Goal: Task Accomplishment & Management: Manage account settings

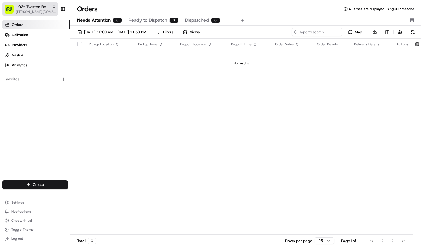
click at [50, 10] on span "[PERSON_NAME][DOMAIN_NAME][EMAIL_ADDRESS][PERSON_NAME][DOMAIN_NAME]" at bounding box center [36, 12] width 40 height 5
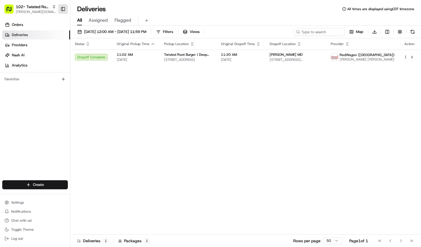
click at [66, 7] on button "Toggle Sidebar" at bounding box center [63, 9] width 10 height 10
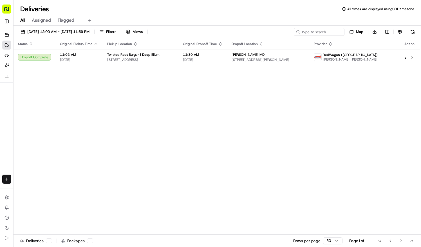
click at [9, 6] on rect "button" at bounding box center [6, 9] width 9 height 9
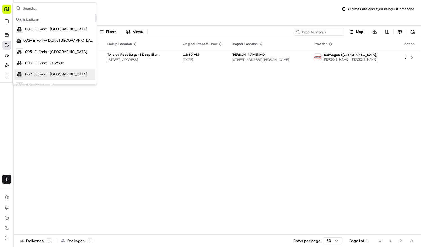
click at [122, 114] on div "Status Original Pickup Time Pickup Location Original Dropoff Time Dropoff Locat…" at bounding box center [217, 136] width 406 height 196
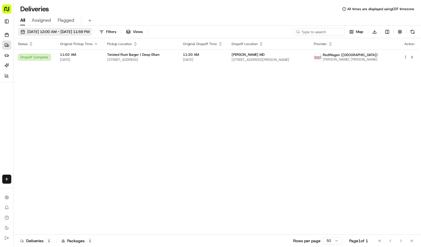
click at [89, 32] on span "08/13/2025 12:00 AM - 08/13/2025 11:59 PM" at bounding box center [58, 31] width 62 height 5
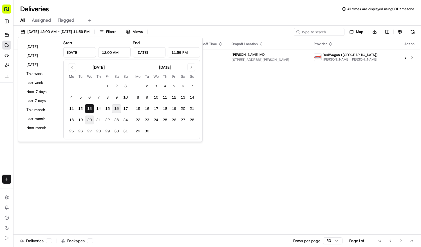
click at [92, 120] on button "20" at bounding box center [89, 119] width 9 height 9
type input "[DATE]"
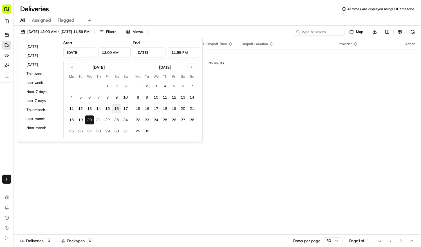
click at [198, 12] on div "Deliveries All times are displayed using CDT timezone" at bounding box center [217, 9] width 407 height 9
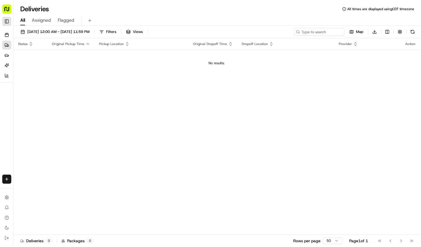
click at [7, 17] on button "Toggle Sidebar" at bounding box center [6, 21] width 9 height 9
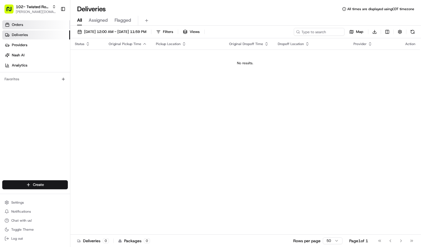
click at [23, 24] on span "Orders" at bounding box center [17, 24] width 11 height 5
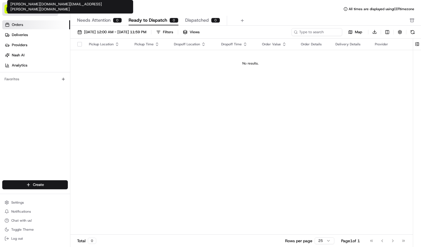
click at [33, 9] on span "102- Twisted Root Burger - Deep Ellum" at bounding box center [33, 7] width 34 height 6
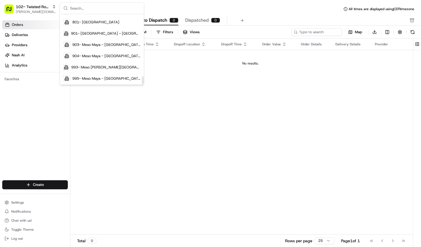
scroll to position [537, 0]
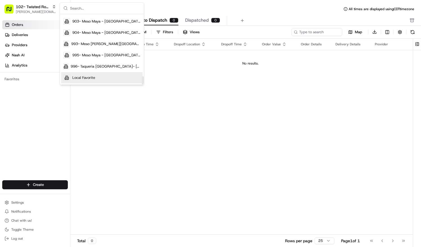
click span "Local Favorite"
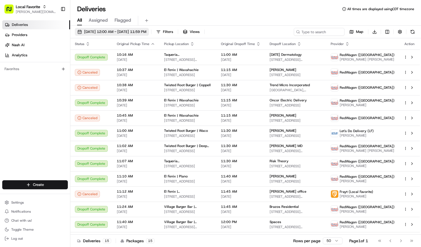
click at [128, 30] on span "08/13/2025 12:00 AM - 08/13/2025 11:59 PM" at bounding box center [115, 31] width 62 height 5
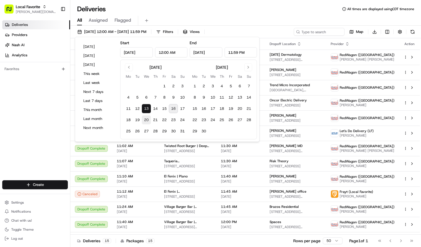
click at [146, 119] on button "20" at bounding box center [146, 119] width 9 height 9
type input "[DATE]"
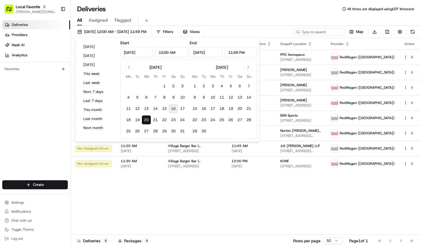
click at [227, 6] on div "Deliveries All times are displayed using CDT timezone" at bounding box center [245, 9] width 351 height 9
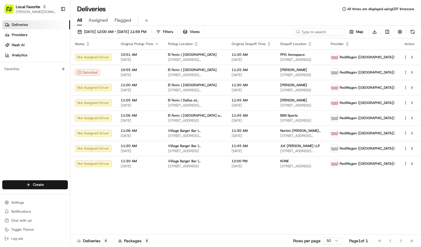
click at [278, 73] on td "Ludi Cron 2121 N Pearl St Suite 1100, Dallas, TX 75201, USA" at bounding box center [301, 72] width 50 height 15
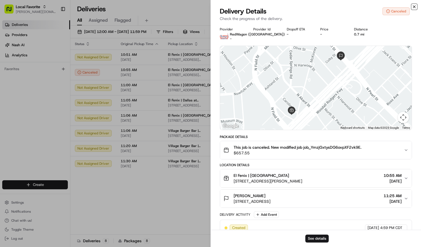
click at [414, 6] on icon "button" at bounding box center [414, 7] width 5 height 5
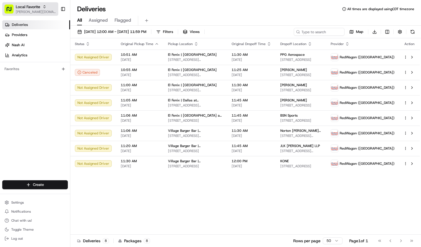
click at [27, 10] on span "[PERSON_NAME][DOMAIN_NAME][EMAIL_ADDRESS][PERSON_NAME][DOMAIN_NAME]" at bounding box center [36, 12] width 40 height 5
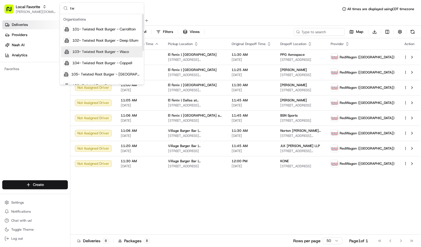
type input "tw"
click at [125, 44] on div "102- Twisted Root Burger - Deep Ellum" at bounding box center [102, 40] width 82 height 11
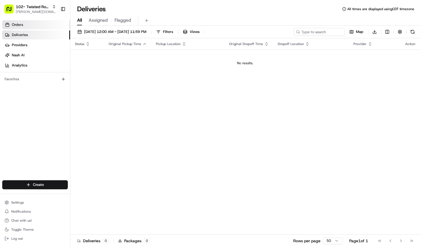
click at [26, 26] on link "Orders" at bounding box center [36, 24] width 68 height 9
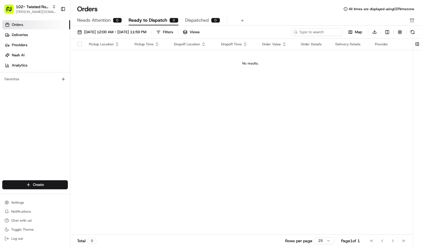
click at [95, 21] on span "Needs Attention" at bounding box center [93, 20] width 33 height 7
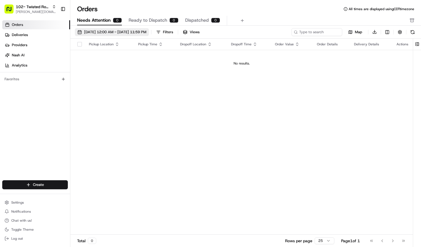
click at [98, 32] on span "[DATE] 12:00 AM - [DATE] 11:59 PM" at bounding box center [115, 32] width 62 height 5
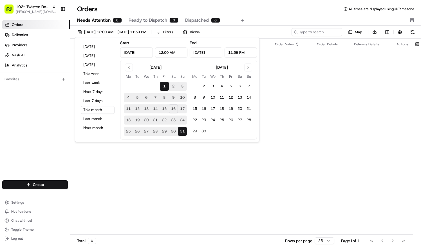
click at [146, 120] on button "20" at bounding box center [146, 120] width 9 height 9
type input "[DATE]"
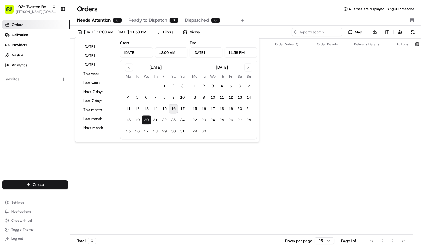
click at [260, 5] on div "Orders All times are displayed using CDT timezone" at bounding box center [245, 9] width 351 height 9
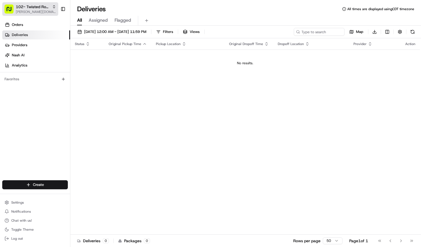
click at [52, 7] on icon "button" at bounding box center [54, 7] width 4 height 4
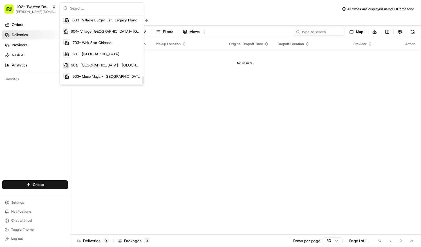
scroll to position [537, 0]
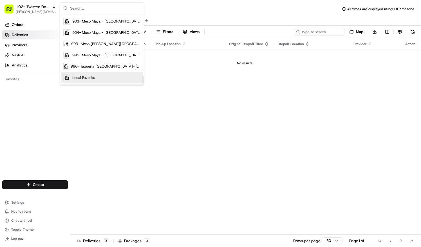
click at [83, 79] on span "Local Favorite" at bounding box center [83, 77] width 23 height 5
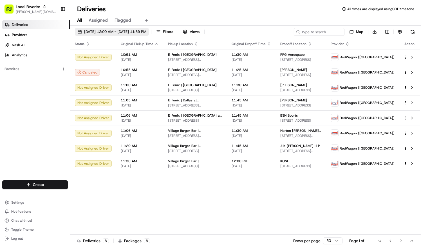
click at [125, 30] on span "[DATE] 12:00 AM - [DATE] 11:59 PM" at bounding box center [115, 31] width 62 height 5
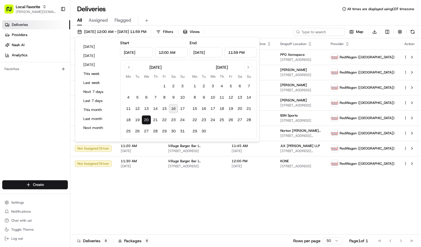
click at [175, 108] on button "16" at bounding box center [173, 108] width 9 height 9
type input "Aug 16, 2025"
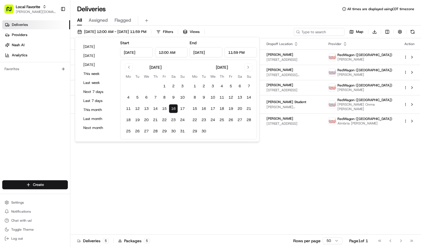
click at [220, 9] on div "Deliveries All times are displayed using CDT timezone" at bounding box center [245, 9] width 351 height 9
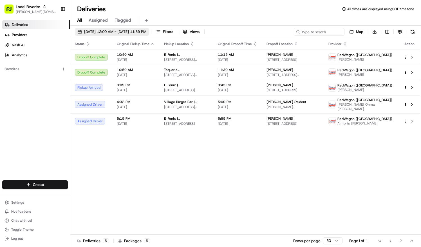
click at [110, 32] on span "08/16/2025 12:00 AM - 08/16/2025 11:59 PM" at bounding box center [115, 31] width 62 height 5
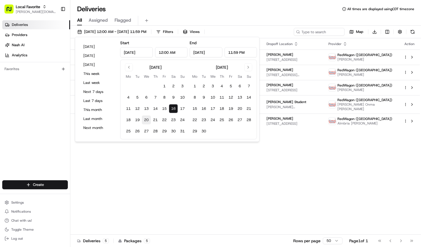
click at [146, 119] on button "20" at bounding box center [146, 119] width 9 height 9
type input "[DATE]"
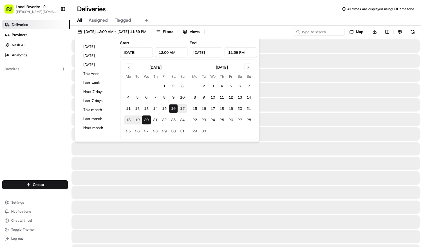
click at [146, 119] on button "20" at bounding box center [146, 119] width 9 height 9
type input "Aug 20, 2025"
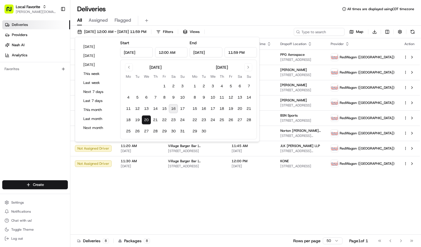
click at [222, 13] on div "Deliveries All times are displayed using CDT timezone" at bounding box center [245, 9] width 351 height 9
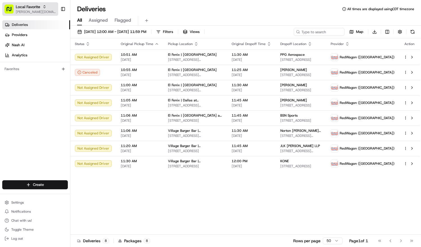
click at [41, 10] on span "[PERSON_NAME][DOMAIN_NAME][EMAIL_ADDRESS][PERSON_NAME][DOMAIN_NAME]" at bounding box center [36, 12] width 40 height 5
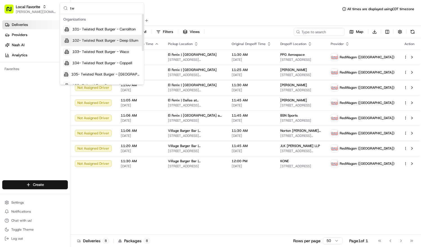
type input "tw"
click at [95, 41] on span "102- Twisted Root Burger - Deep Ellum" at bounding box center [105, 40] width 66 height 5
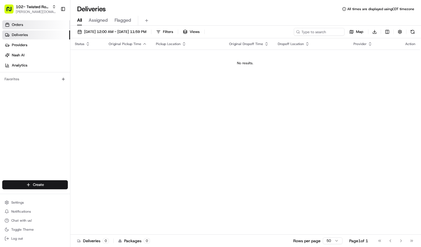
click at [29, 24] on link "Orders" at bounding box center [36, 24] width 68 height 9
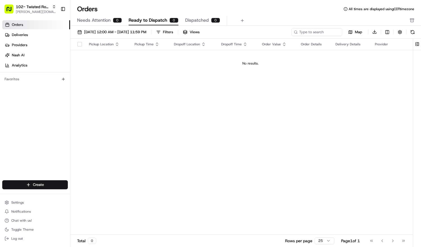
click at [99, 19] on span "Needs Attention" at bounding box center [93, 20] width 33 height 7
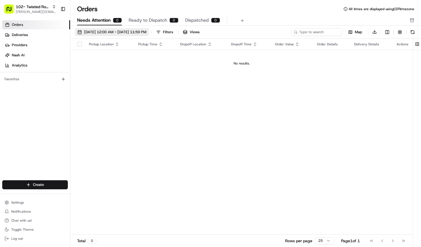
click at [116, 30] on span "08/01/2025 12:00 AM - 08/31/2025 11:59 PM" at bounding box center [115, 32] width 62 height 5
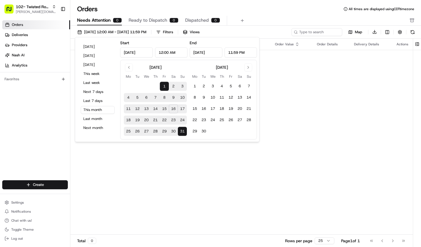
click at [146, 120] on button "20" at bounding box center [146, 120] width 9 height 9
type input "Aug 20, 2025"
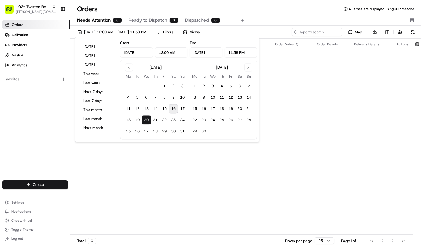
click at [244, 7] on div "Orders All times are displayed using CDT timezone" at bounding box center [245, 9] width 351 height 9
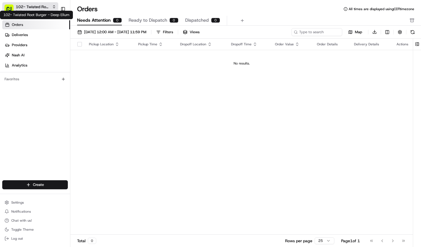
click at [44, 6] on span "102- Twisted Root Burger - Deep Ellum" at bounding box center [33, 7] width 34 height 6
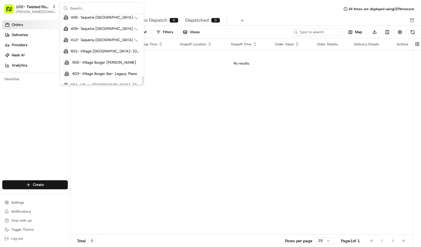
scroll to position [537, 0]
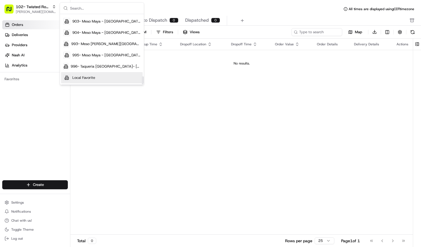
click at [88, 78] on span "Local Favorite" at bounding box center [83, 77] width 23 height 5
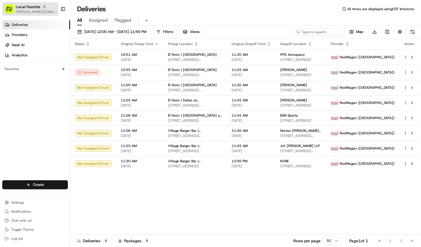
click at [38, 6] on span "Local Favorite" at bounding box center [28, 7] width 24 height 6
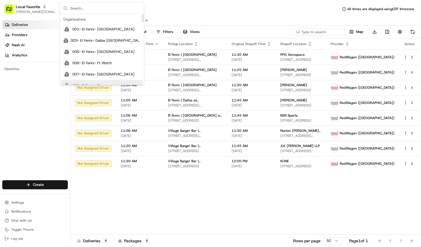
click at [139, 178] on div "Status Original Pickup Time Pickup Location Original Dropoff Time Dropoff Locat…" at bounding box center [245, 136] width 350 height 196
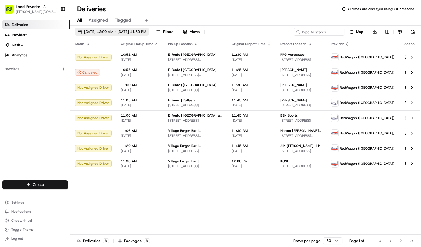
click at [146, 33] on span "08/20/2025 12:00 AM - 08/20/2025 11:59 PM" at bounding box center [115, 31] width 62 height 5
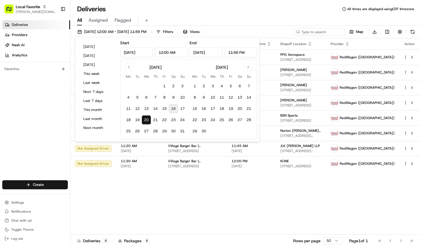
click at [172, 109] on button "16" at bounding box center [173, 108] width 9 height 9
type input "[DATE]"
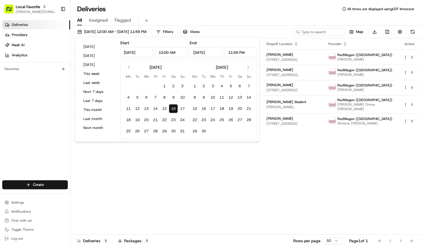
click at [231, 6] on div "Deliveries All times are displayed using CDT timezone" at bounding box center [245, 9] width 351 height 9
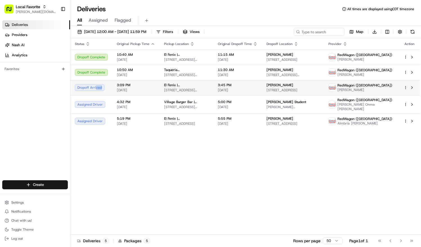
drag, startPoint x: 96, startPoint y: 87, endPoint x: 107, endPoint y: 86, distance: 11.1
click at [107, 86] on div "Dropoff Arrived" at bounding box center [91, 87] width 33 height 7
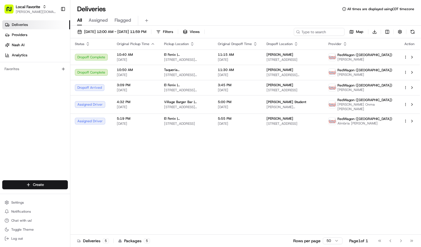
drag, startPoint x: 107, startPoint y: 86, endPoint x: 129, endPoint y: 155, distance: 73.0
click at [129, 155] on div "Status Original Pickup Time Pickup Location Original Dropoff Time Dropoff Locat…" at bounding box center [245, 136] width 350 height 196
click at [119, 30] on span "[DATE] 12:00 AM - [DATE] 11:59 PM" at bounding box center [115, 31] width 62 height 5
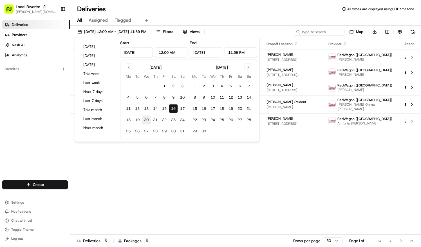
click at [145, 120] on button "20" at bounding box center [146, 119] width 9 height 9
type input "Aug 20, 2025"
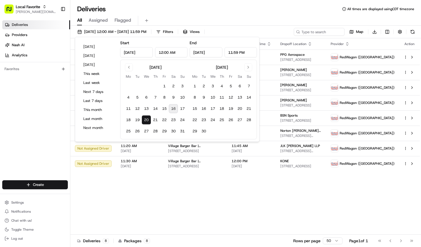
click at [208, 15] on div "All Assigned Flagged" at bounding box center [245, 20] width 351 height 12
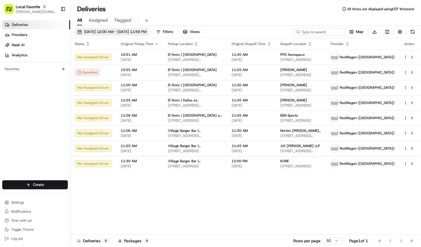
click at [146, 32] on span "08/20/2025 12:00 AM - 08/20/2025 11:59 PM" at bounding box center [115, 31] width 62 height 5
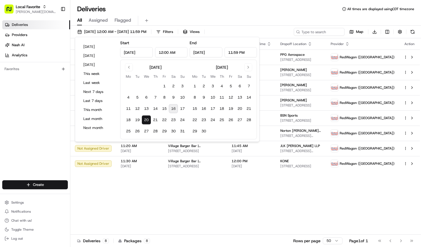
click at [172, 108] on button "16" at bounding box center [173, 108] width 9 height 9
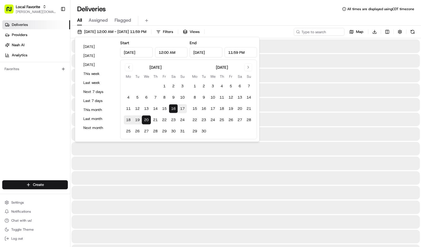
type input "Aug 16, 2025"
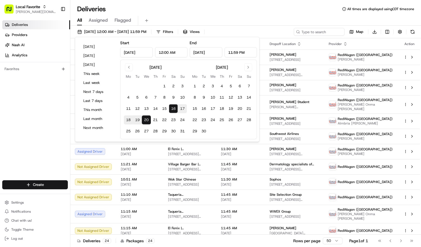
click at [170, 106] on button "16" at bounding box center [173, 108] width 9 height 9
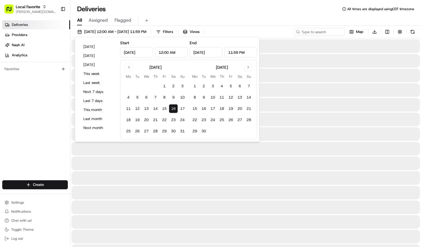
type input "[DATE]"
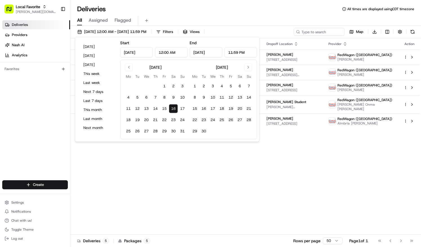
click at [221, 14] on div "All Assigned Flagged" at bounding box center [245, 20] width 351 height 12
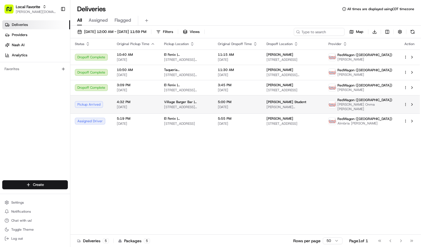
click at [91, 104] on div "Pickup Arrived" at bounding box center [91, 104] width 33 height 7
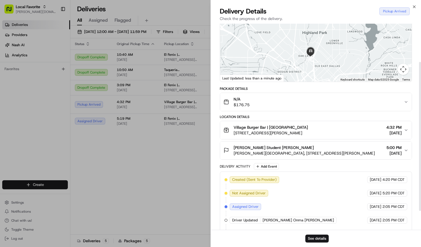
scroll to position [53, 0]
click at [415, 6] on icon "button" at bounding box center [414, 7] width 5 height 5
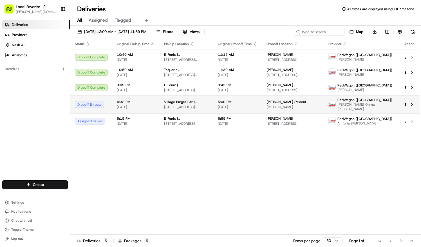
click at [95, 102] on div "Dropoff Enroute" at bounding box center [91, 104] width 33 height 7
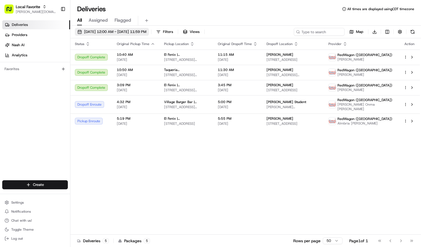
click at [120, 31] on span "[DATE] 12:00 AM - [DATE] 11:59 PM" at bounding box center [115, 31] width 62 height 5
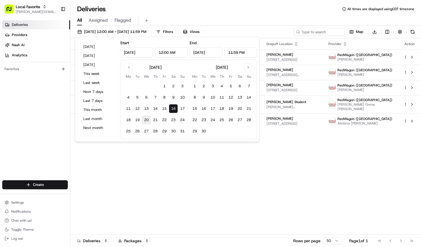
click at [147, 118] on button "20" at bounding box center [146, 119] width 9 height 9
type input "[DATE]"
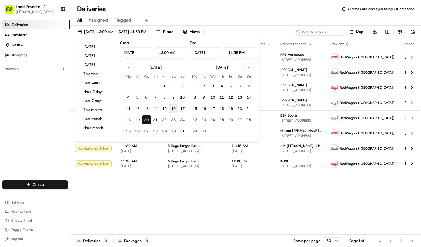
click at [197, 15] on div "All Assigned Flagged" at bounding box center [245, 20] width 351 height 12
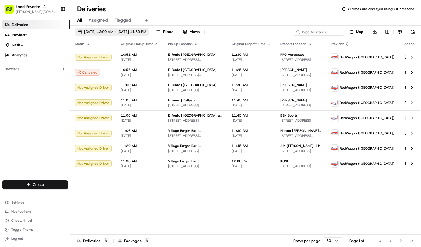
click at [128, 34] on button "[DATE] 12:00 AM - [DATE] 11:59 PM" at bounding box center [112, 32] width 74 height 8
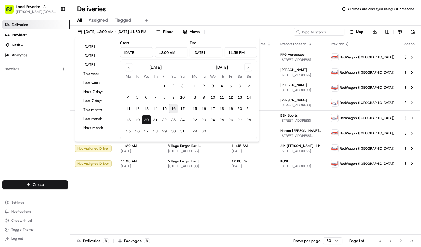
click at [173, 107] on button "16" at bounding box center [173, 108] width 9 height 9
type input "[DATE]"
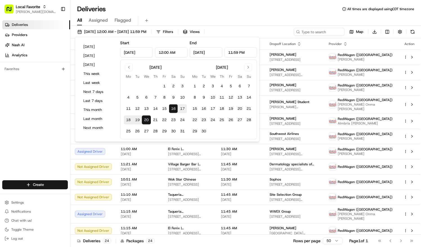
click at [173, 107] on button "16" at bounding box center [173, 108] width 9 height 9
type input "[DATE]"
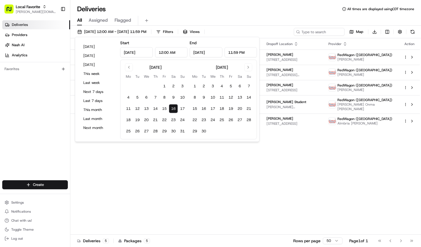
click at [173, 7] on div "Deliveries All times are displayed using CDT timezone" at bounding box center [245, 9] width 351 height 9
